Goal: Transaction & Acquisition: Purchase product/service

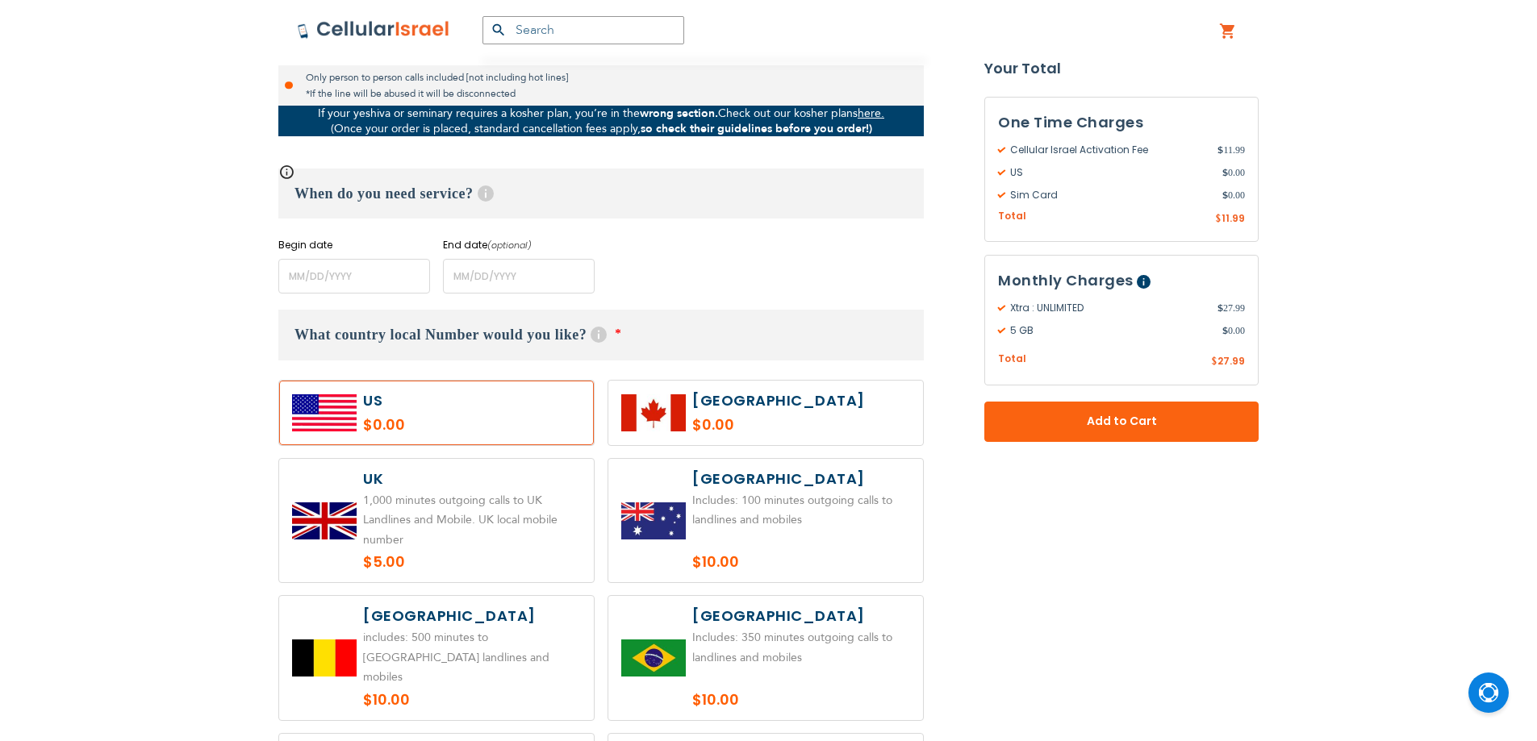
scroll to position [538, 0]
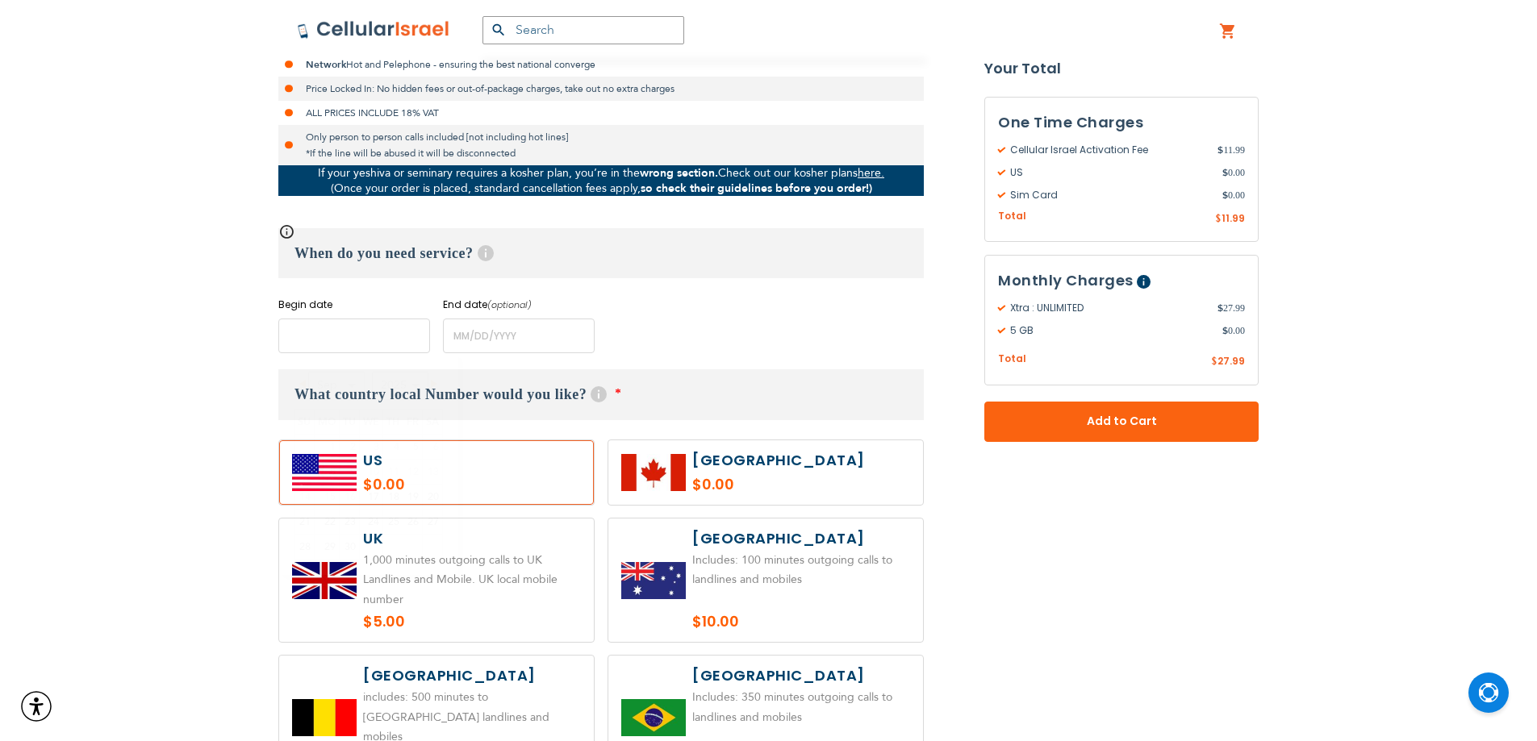
click at [379, 338] on input "name" at bounding box center [354, 336] width 152 height 35
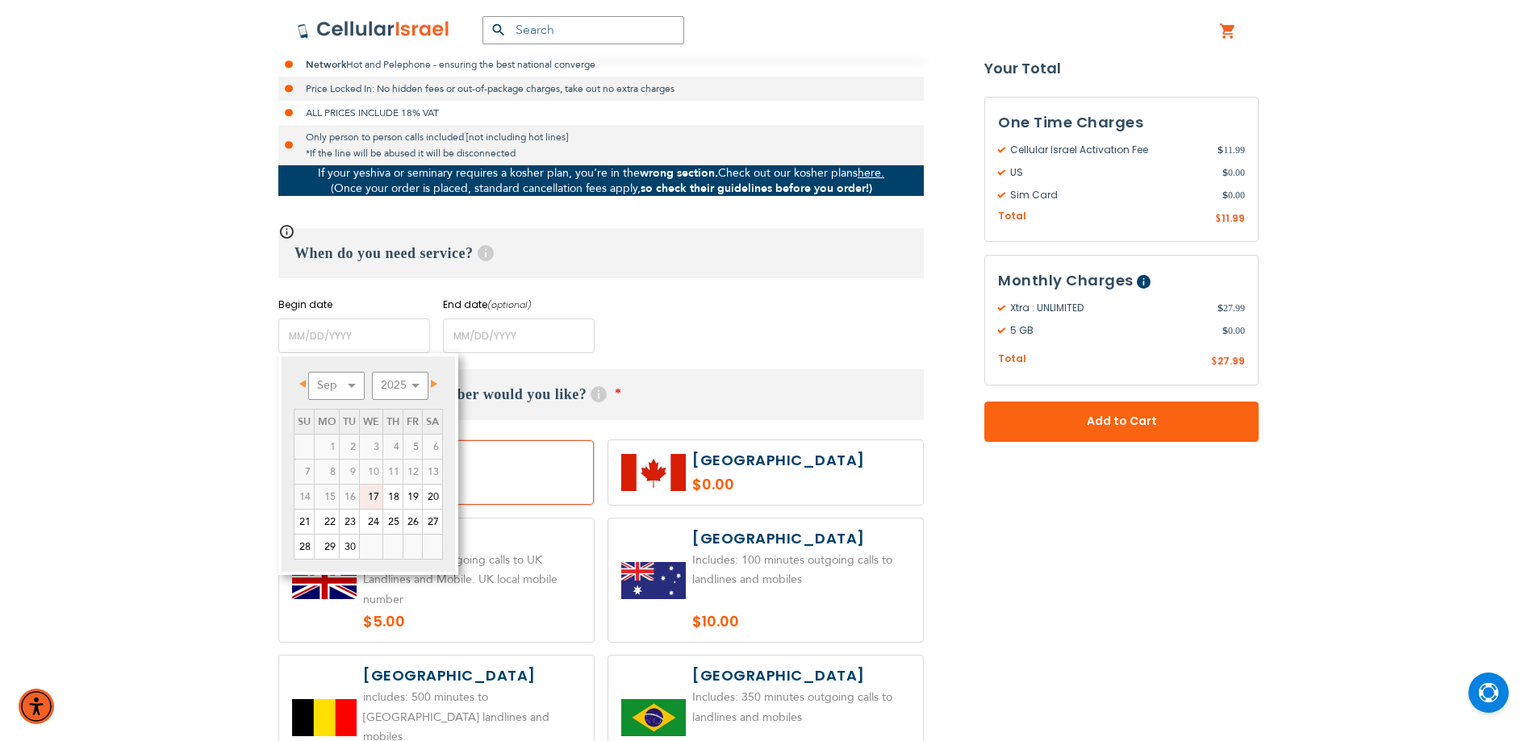
click at [378, 491] on link "17" at bounding box center [371, 497] width 23 height 24
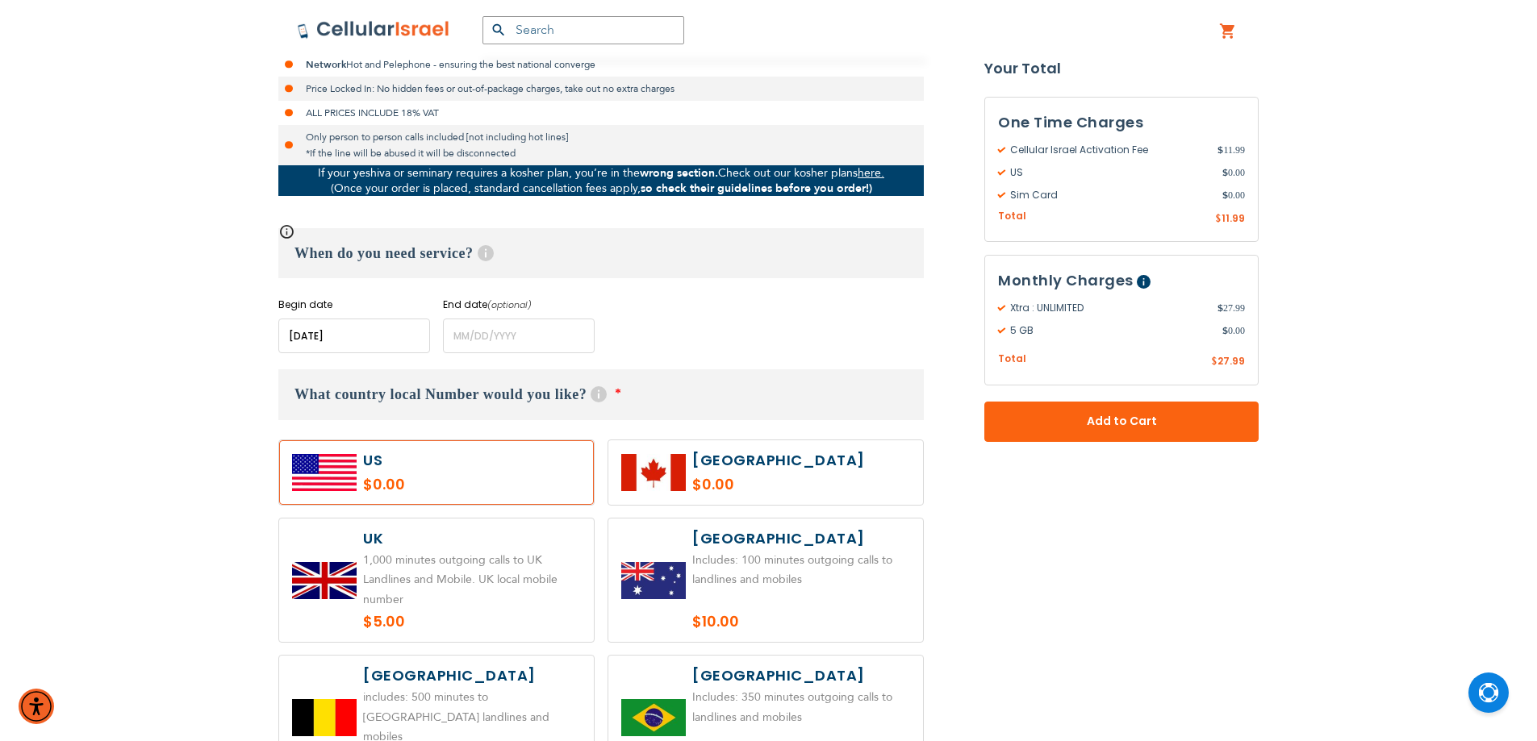
click at [364, 337] on input "name" at bounding box center [354, 336] width 152 height 35
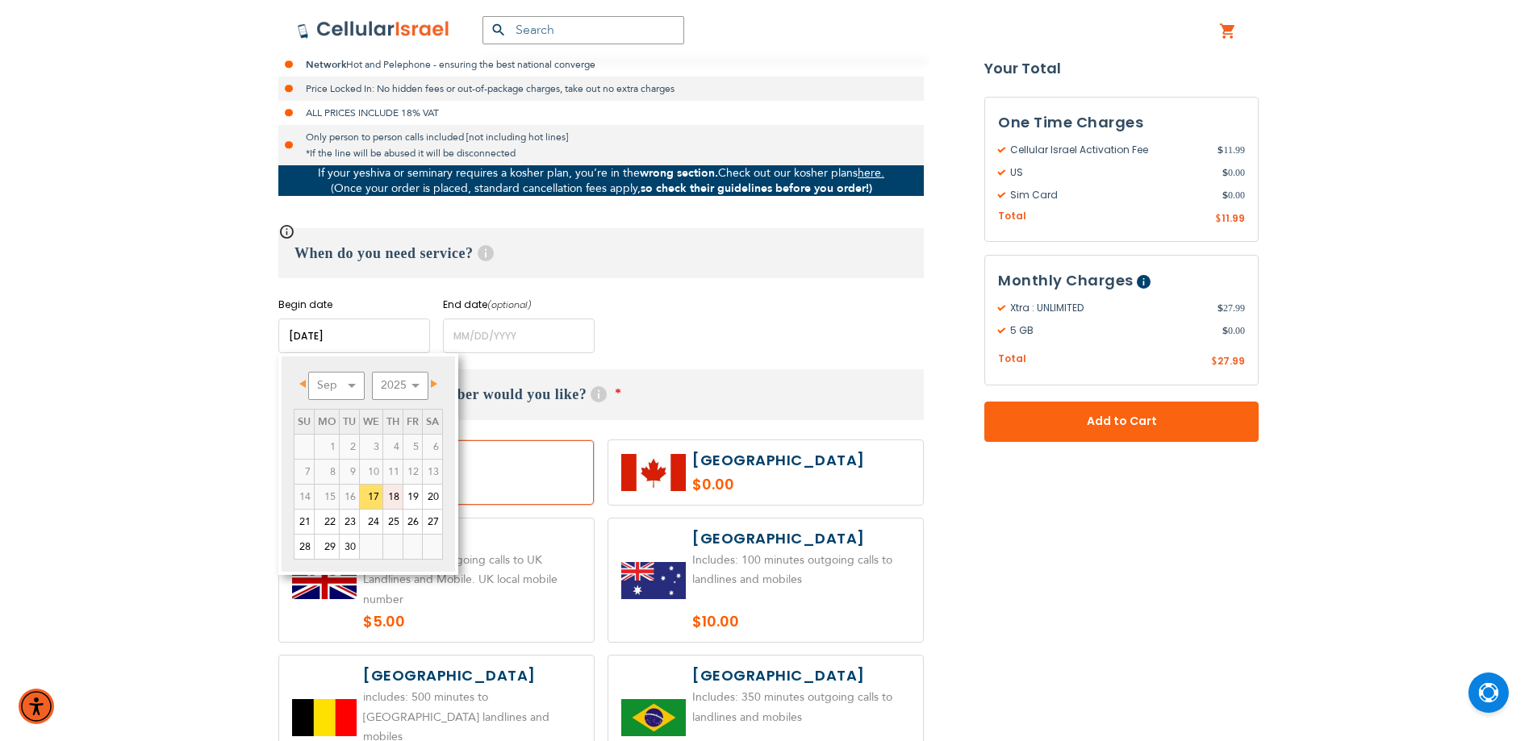
click at [401, 496] on link "18" at bounding box center [392, 497] width 19 height 24
type input "[DATE]"
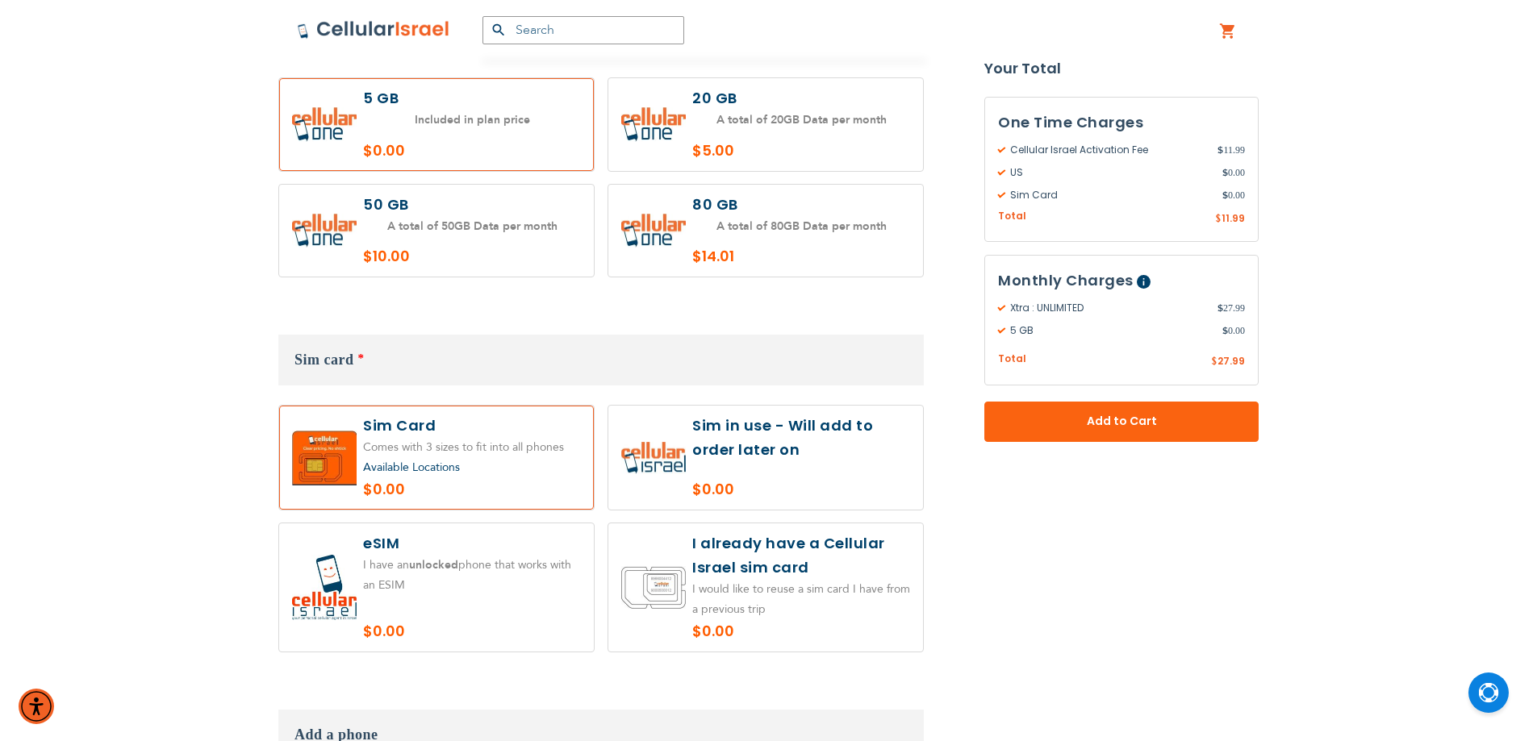
scroll to position [1479, 0]
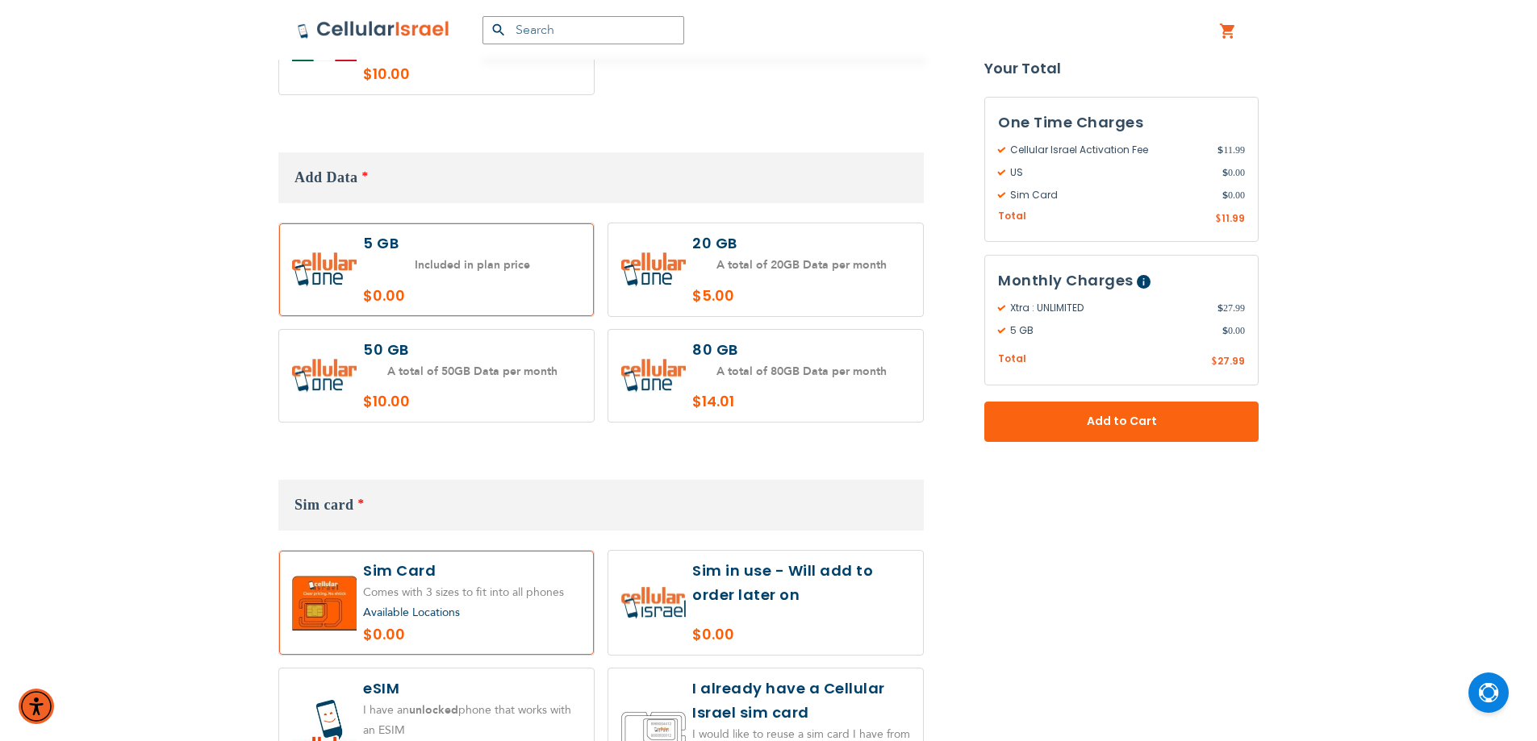
click at [487, 357] on label at bounding box center [436, 376] width 315 height 93
radio input "true"
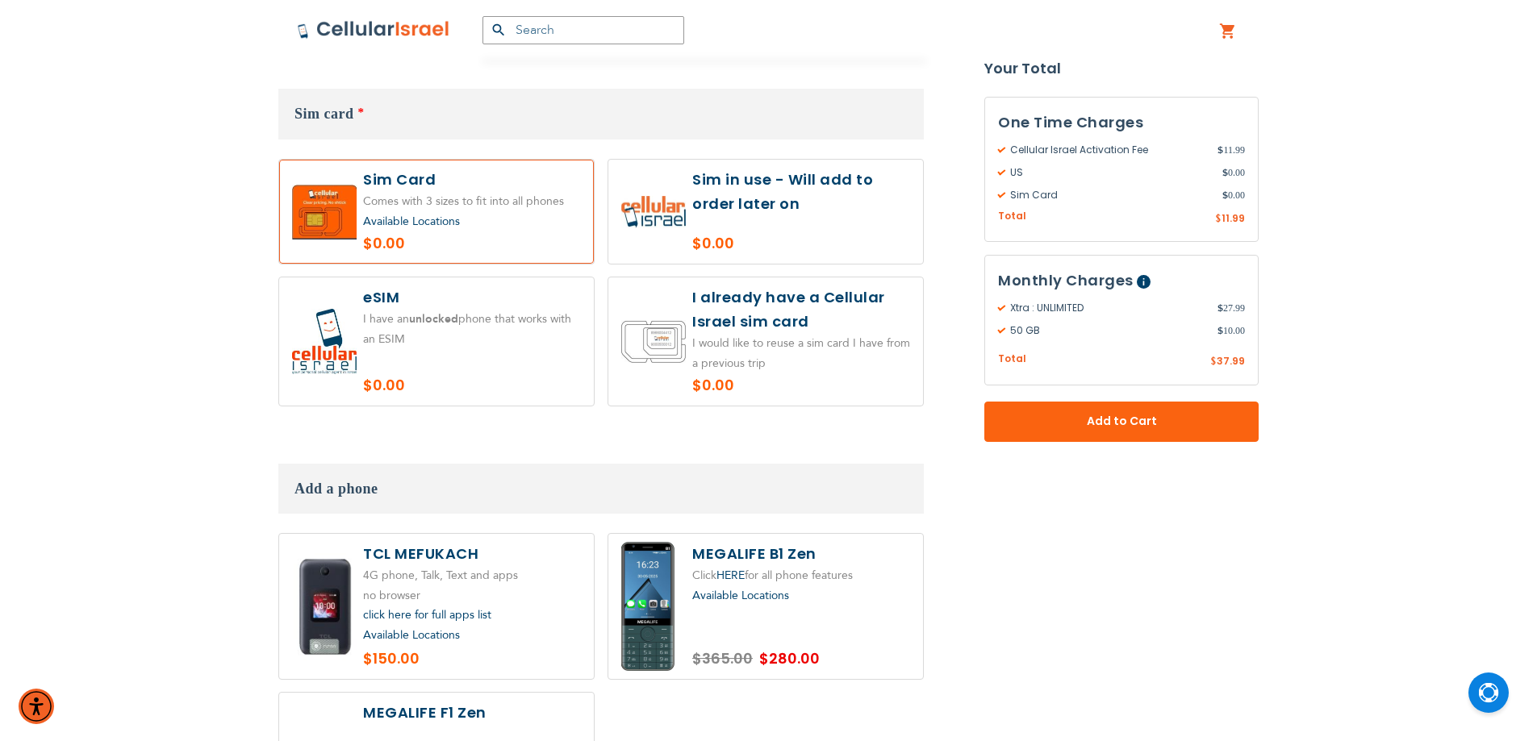
scroll to position [1748, 0]
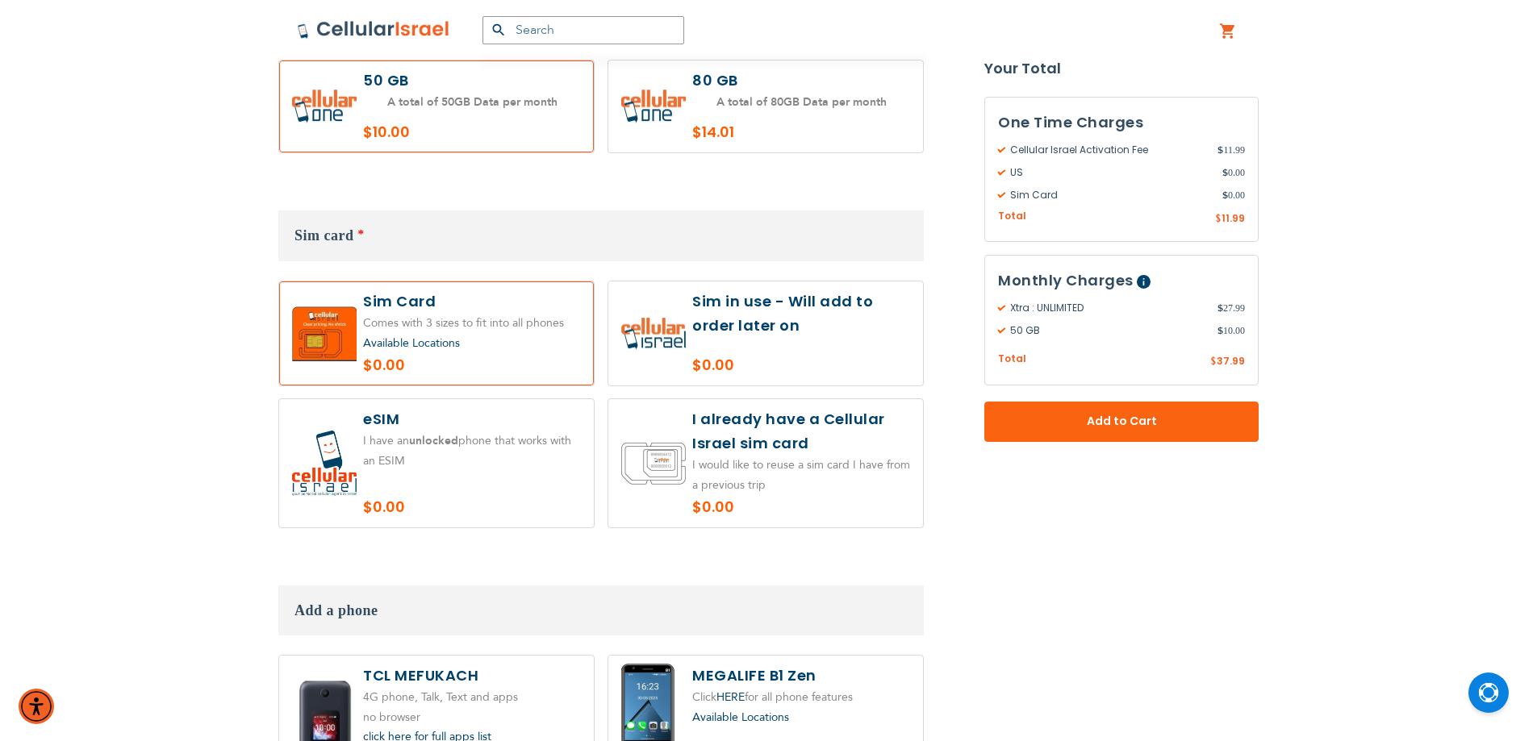
click at [780, 337] on label at bounding box center [765, 334] width 315 height 104
radio input "true"
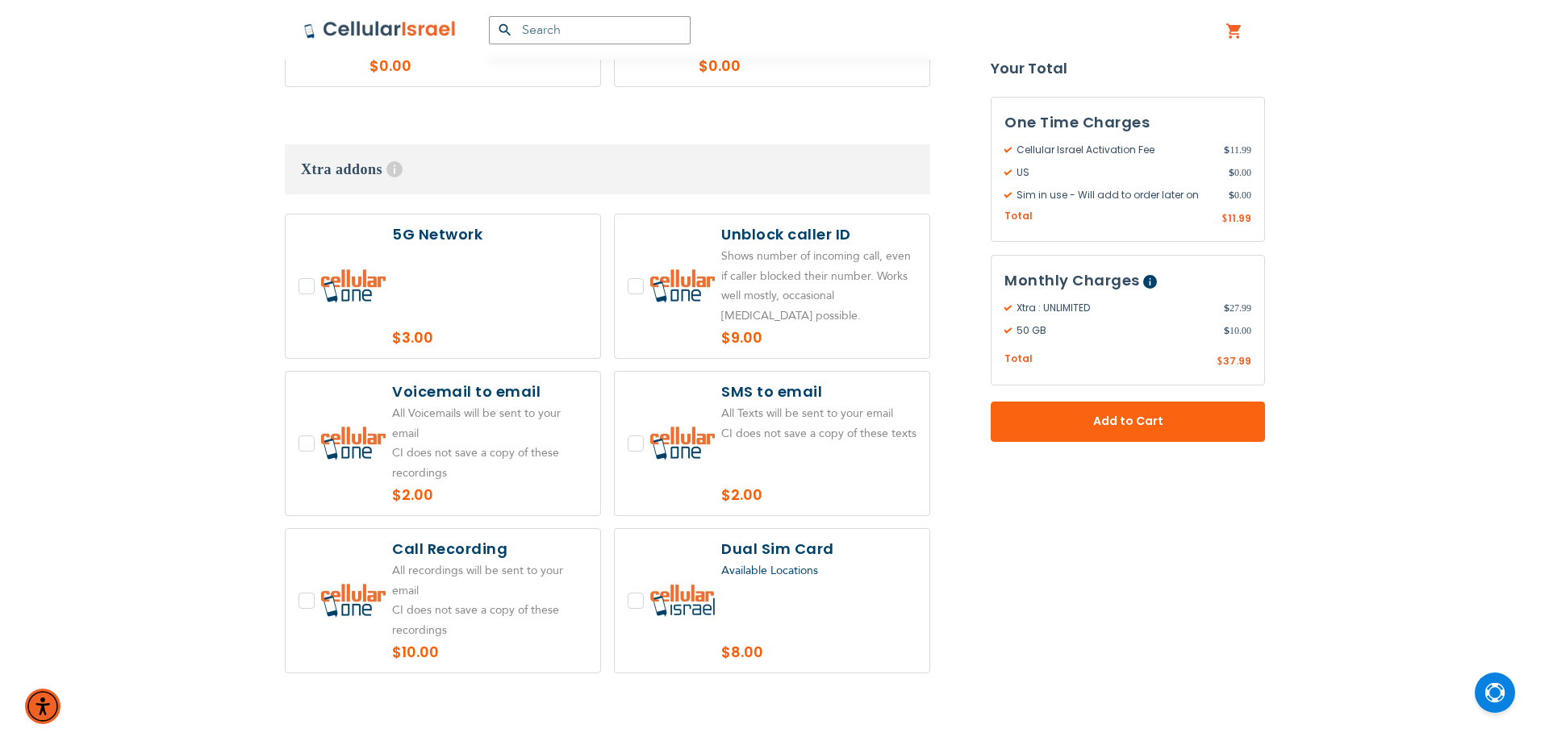
scroll to position [3969, 0]
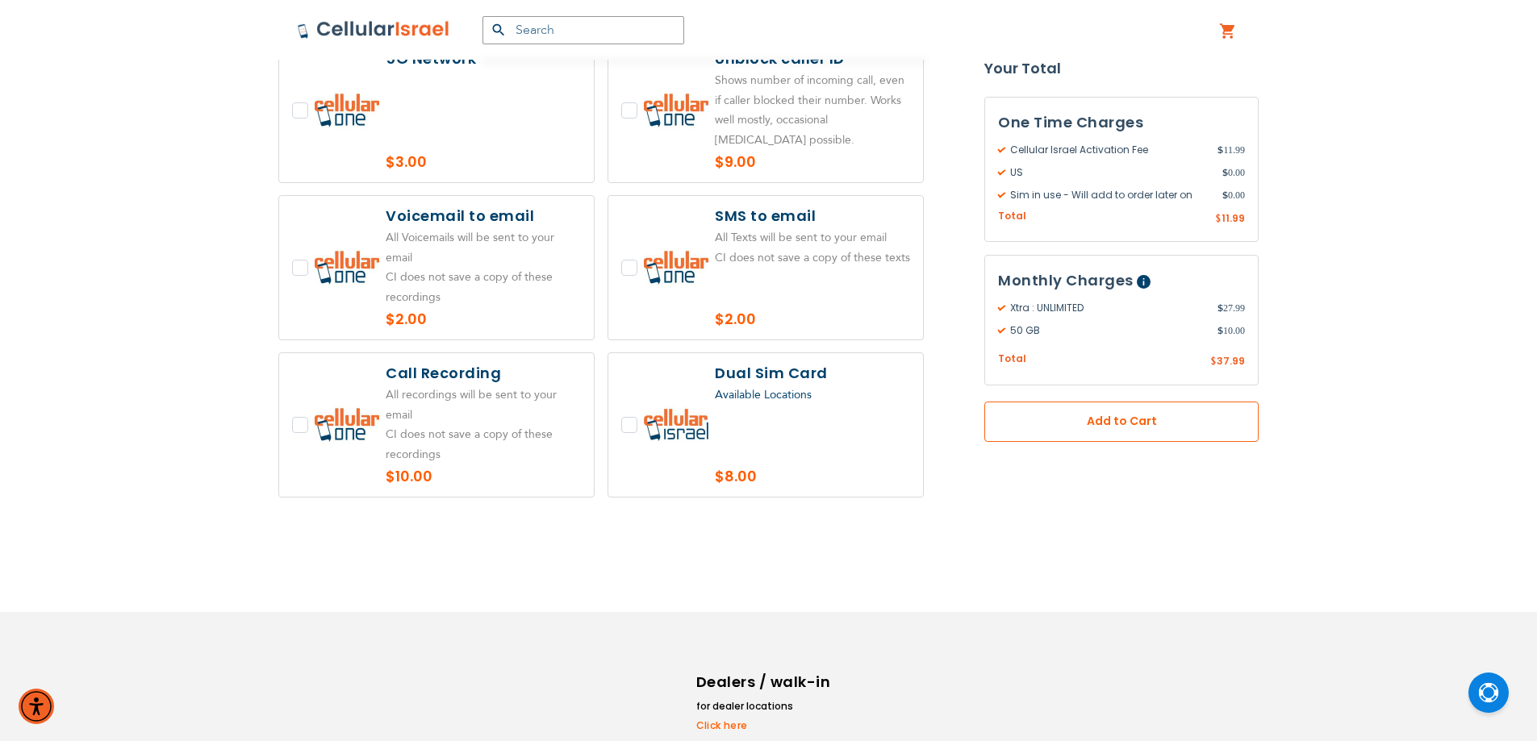
click at [1082, 417] on span "Add to Cart" at bounding box center [1122, 422] width 168 height 17
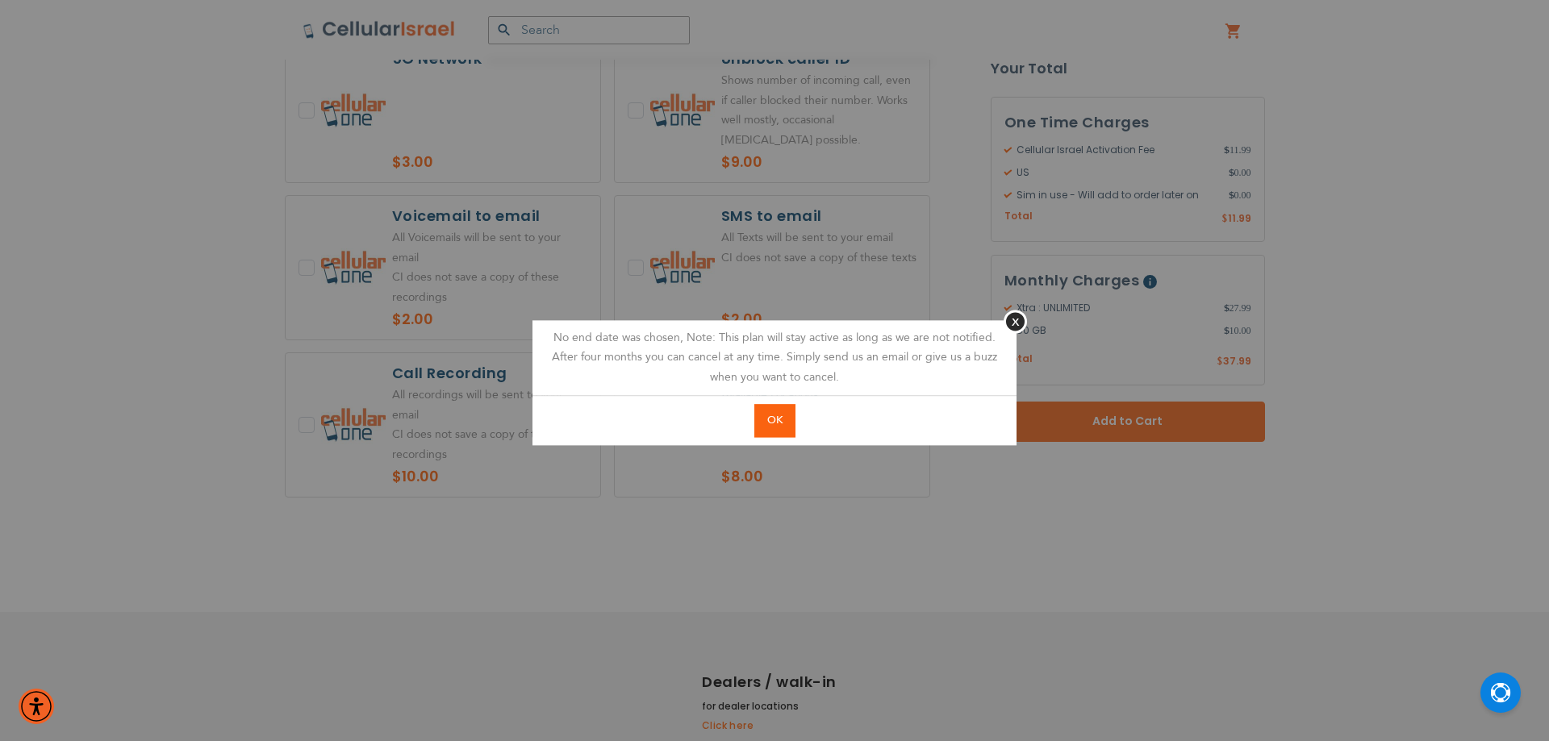
click at [776, 421] on span "OK" at bounding box center [774, 420] width 15 height 15
